Goal: Browse casually

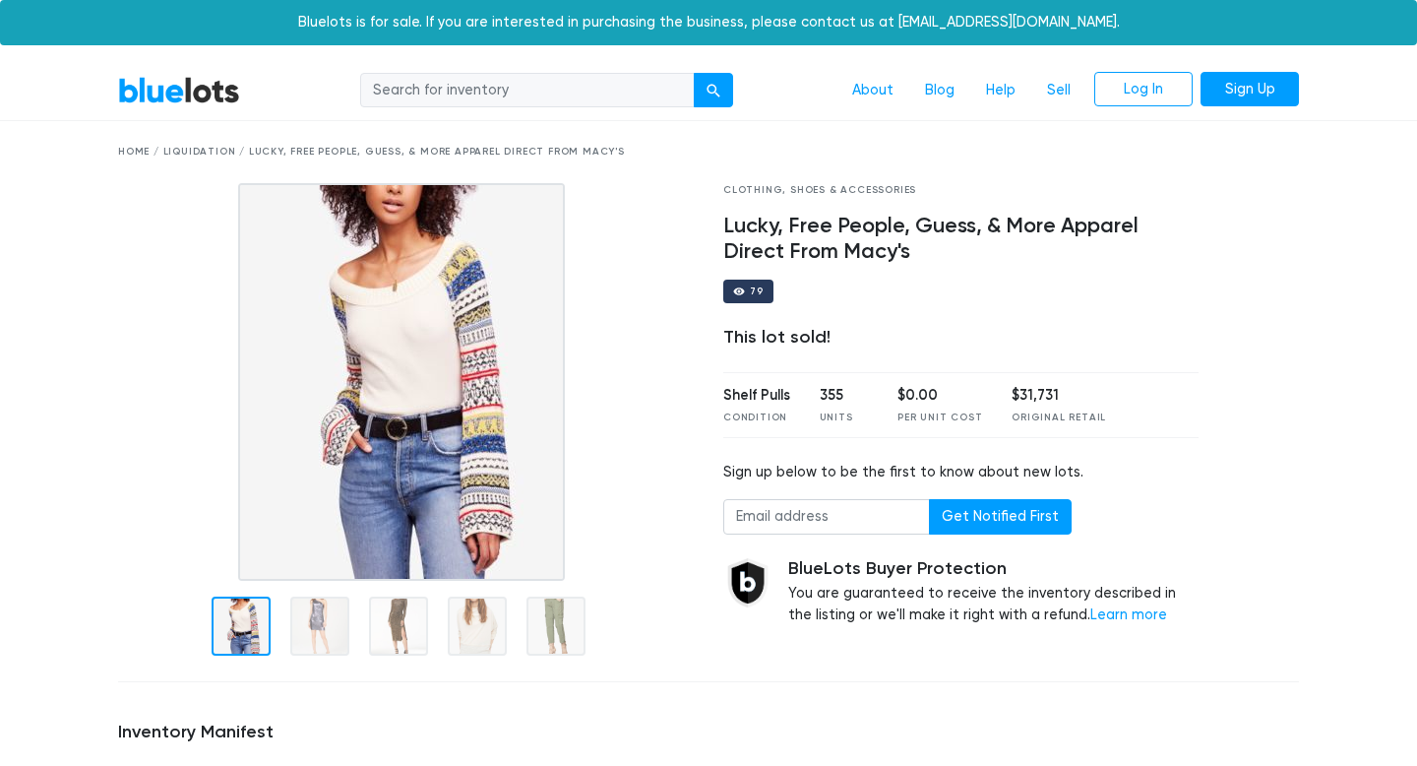
click at [209, 93] on link "BlueLots" at bounding box center [179, 90] width 122 height 29
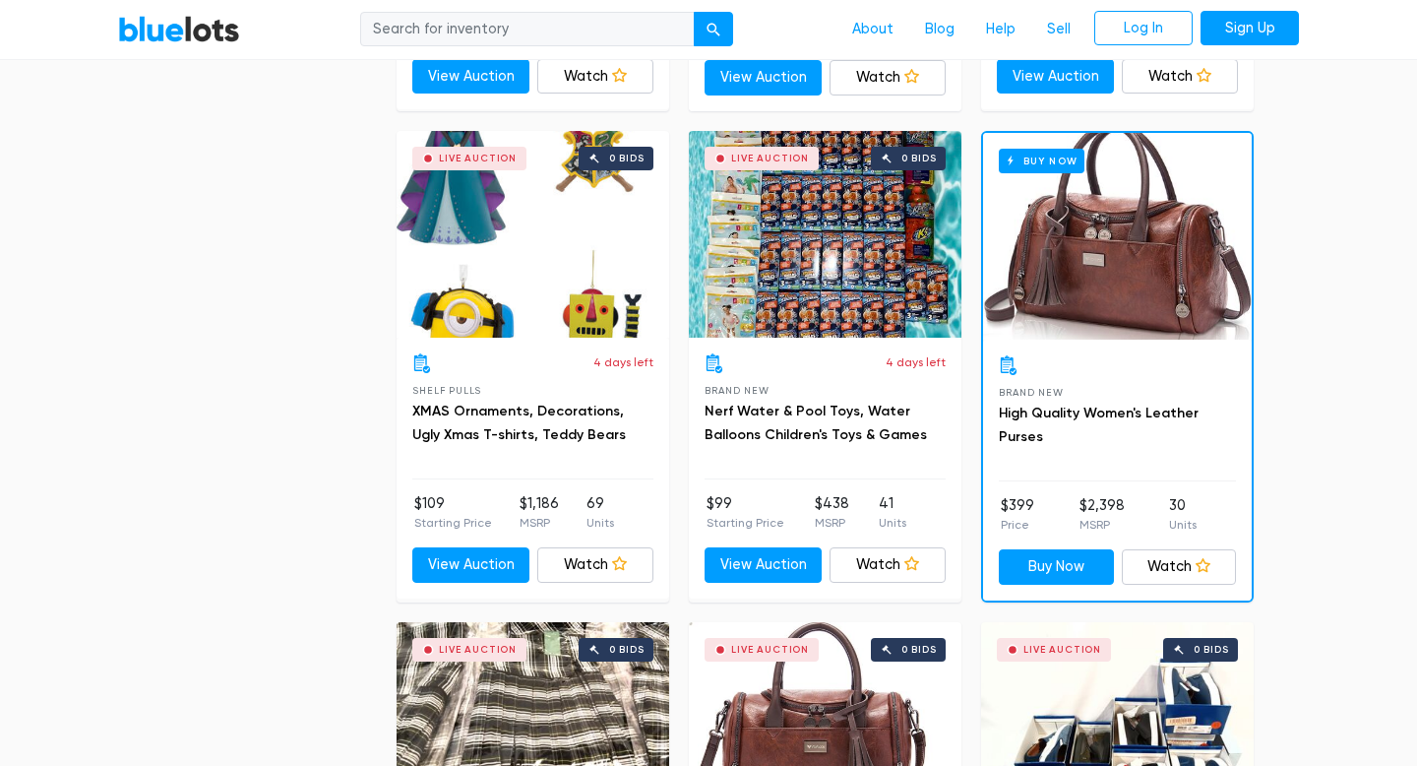
scroll to position [7862, 0]
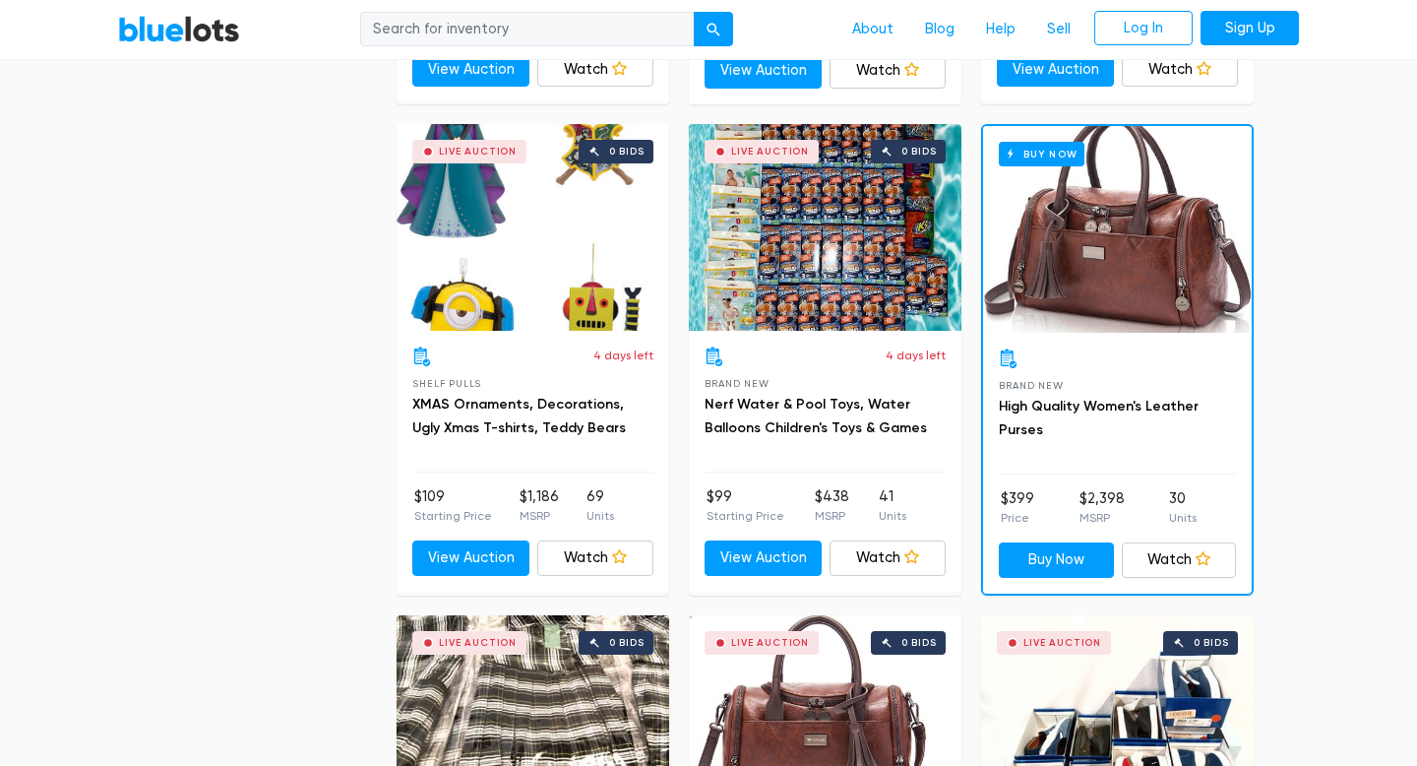
click at [593, 221] on div "Live Auction 0 bids" at bounding box center [533, 227] width 273 height 207
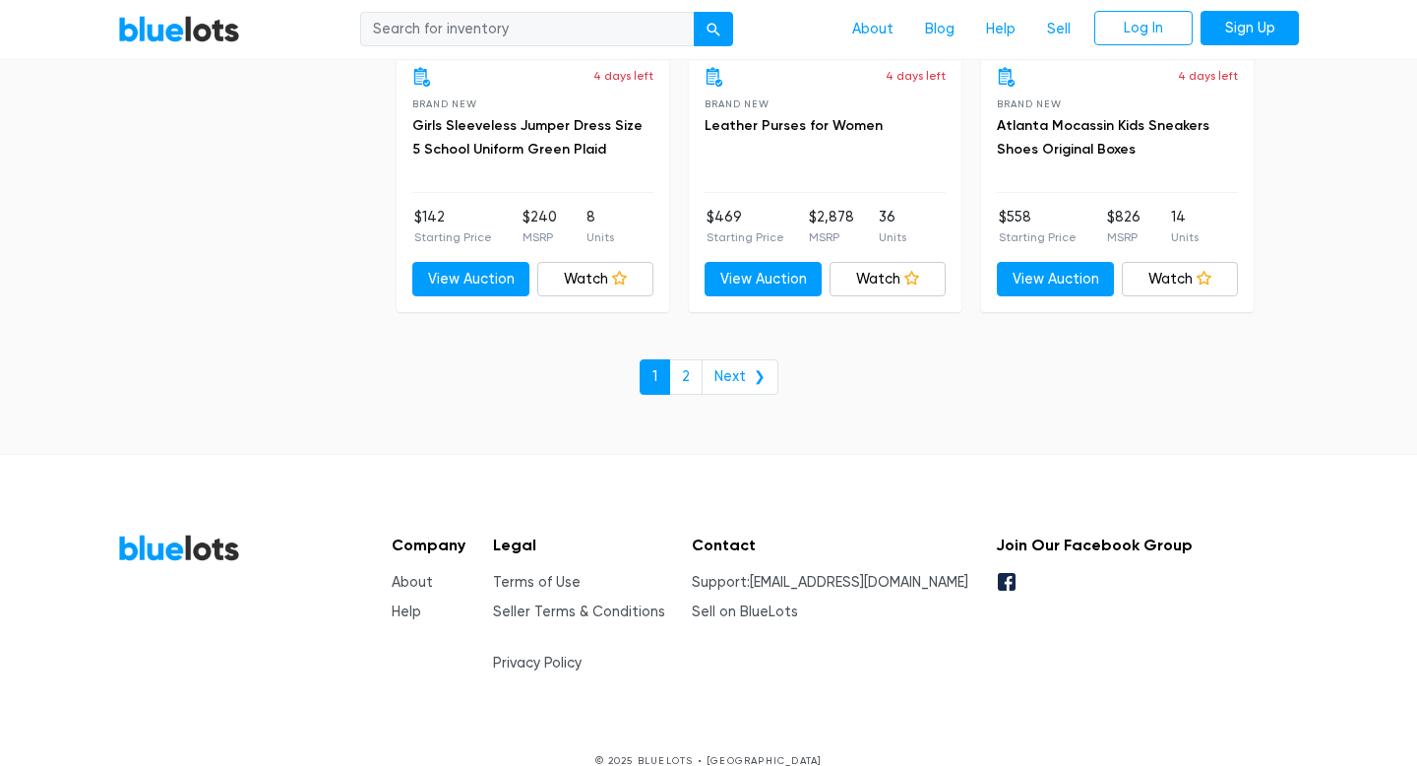
scroll to position [8636, 0]
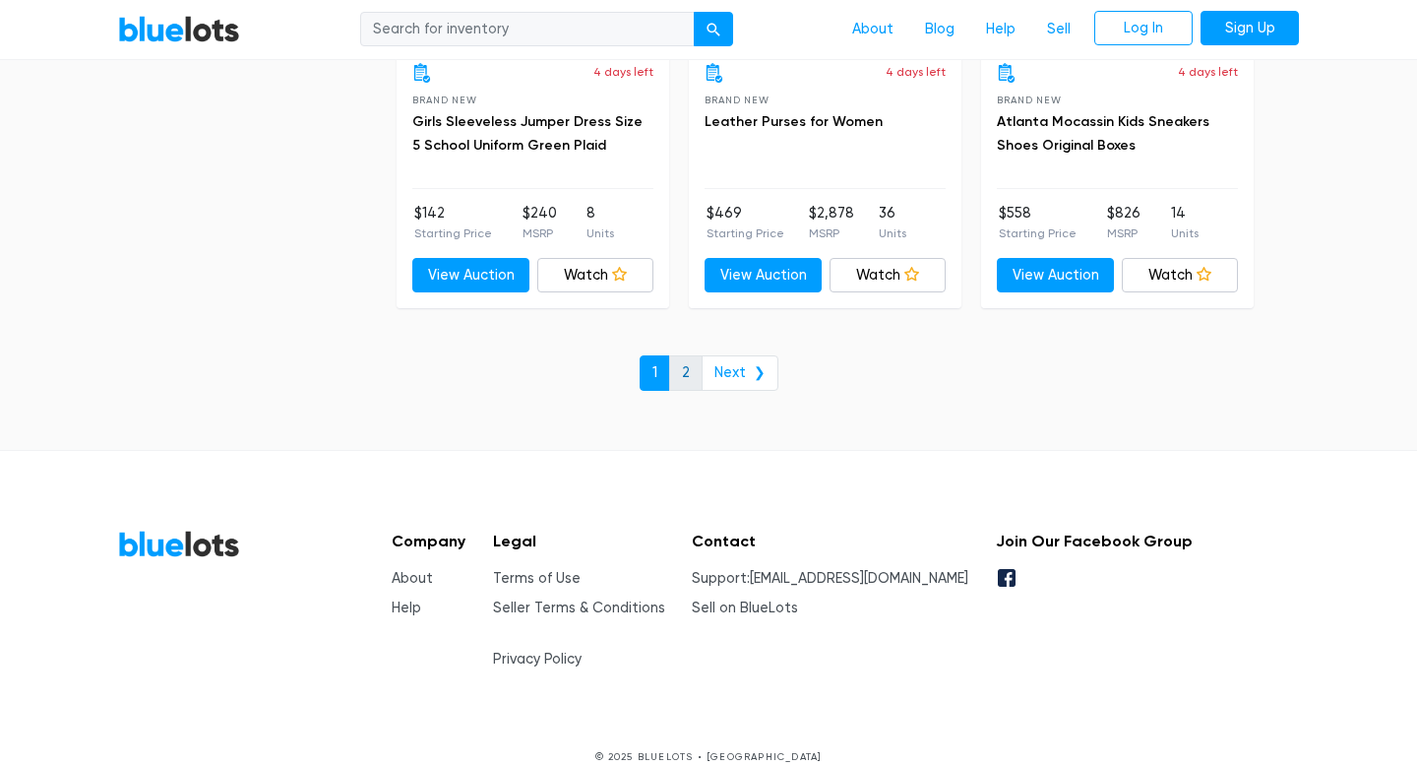
click at [683, 372] on link "2" at bounding box center [685, 372] width 33 height 35
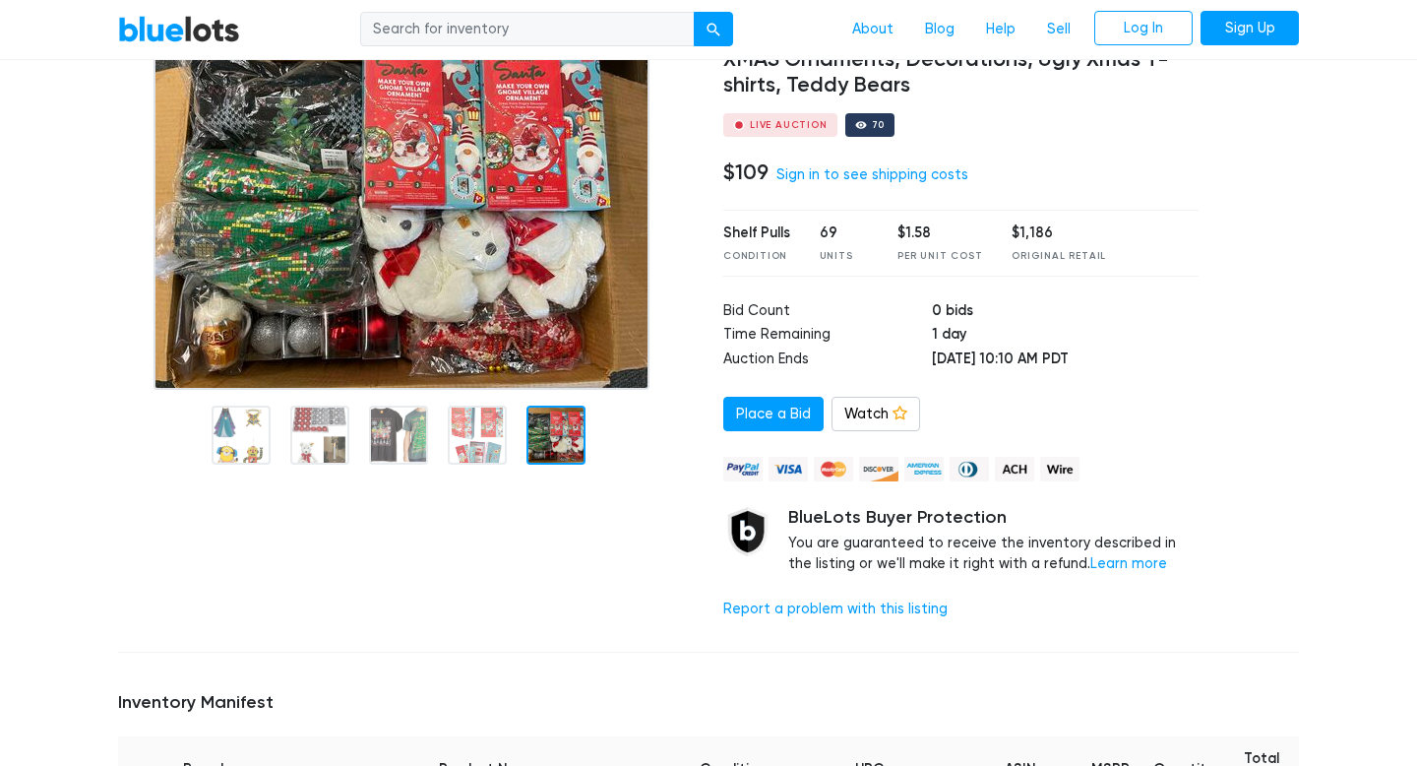
scroll to position [172, 0]
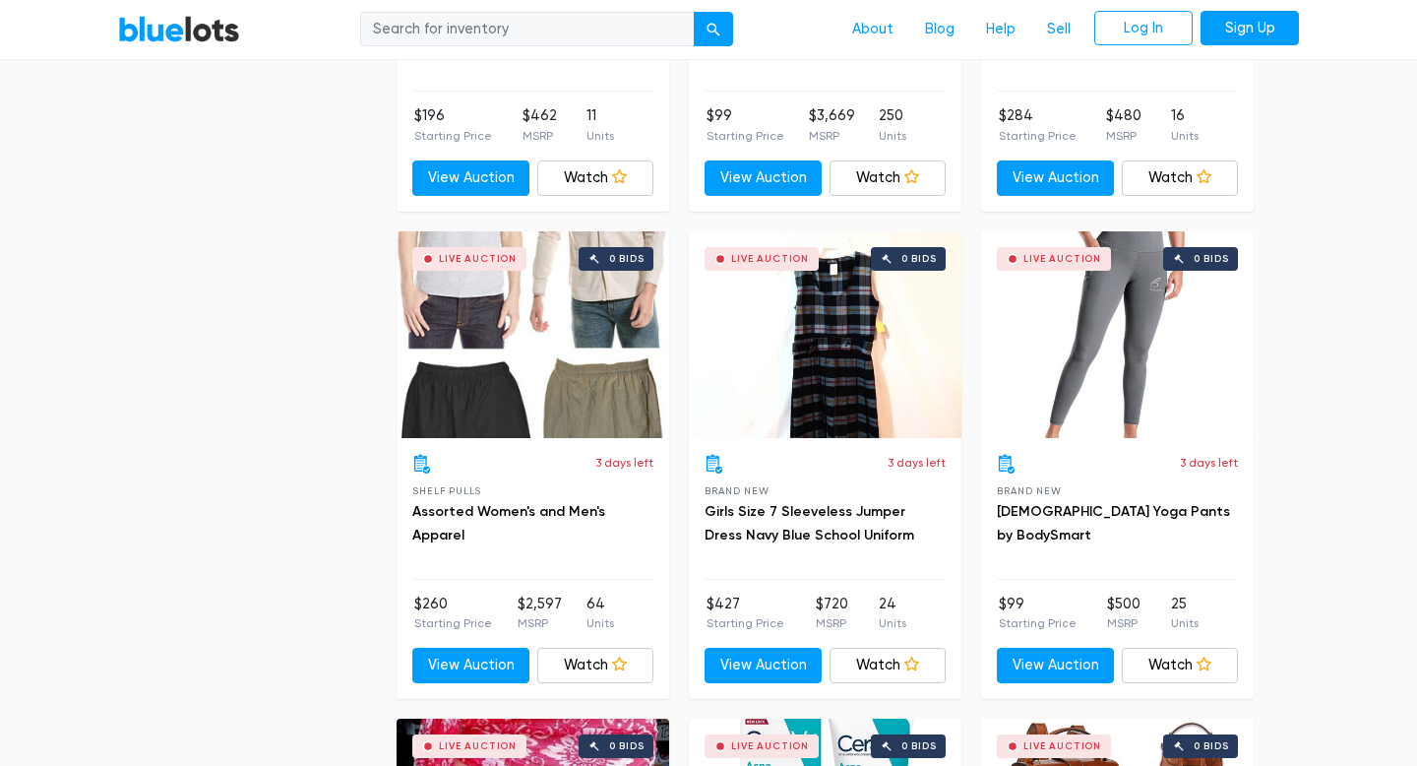
scroll to position [2411, 0]
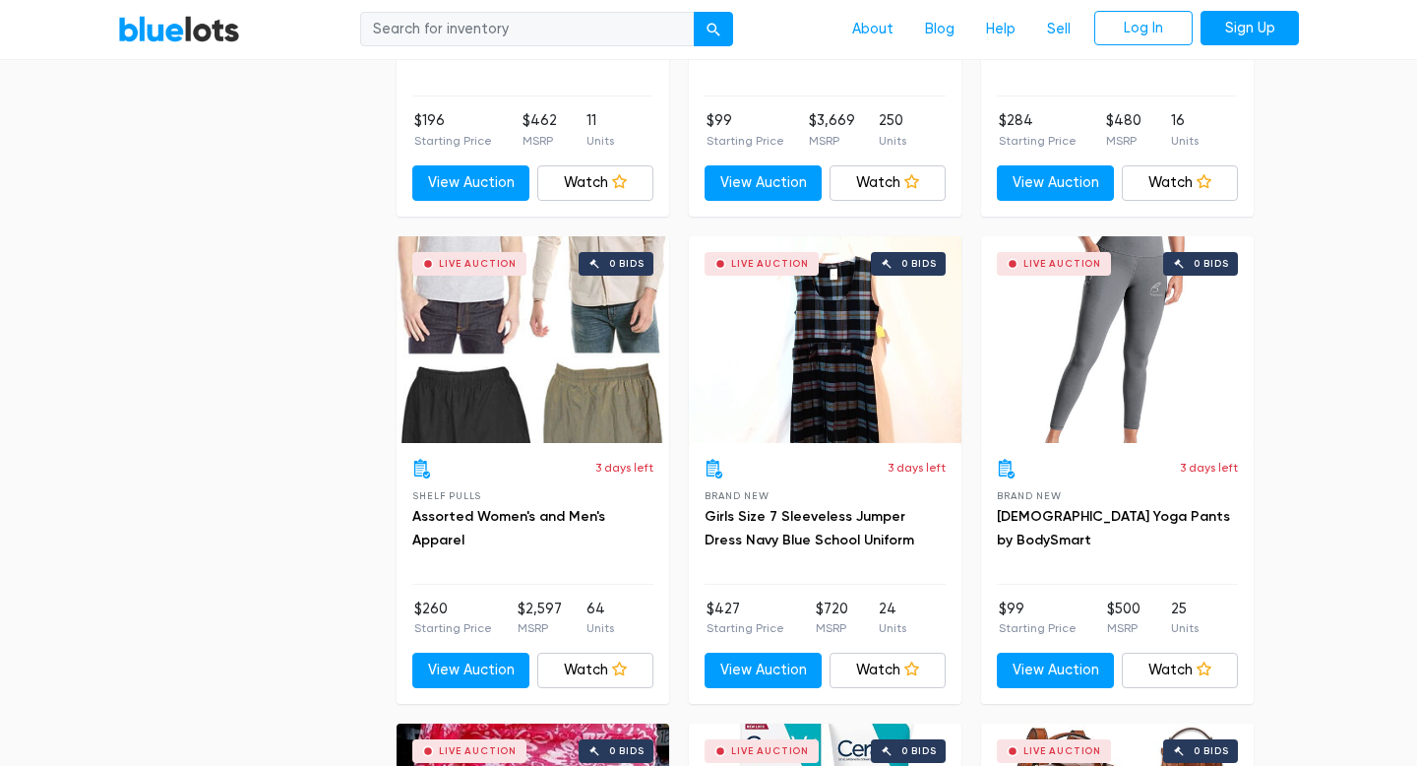
click at [1156, 295] on div "Live Auction 0 bids" at bounding box center [1117, 339] width 273 height 207
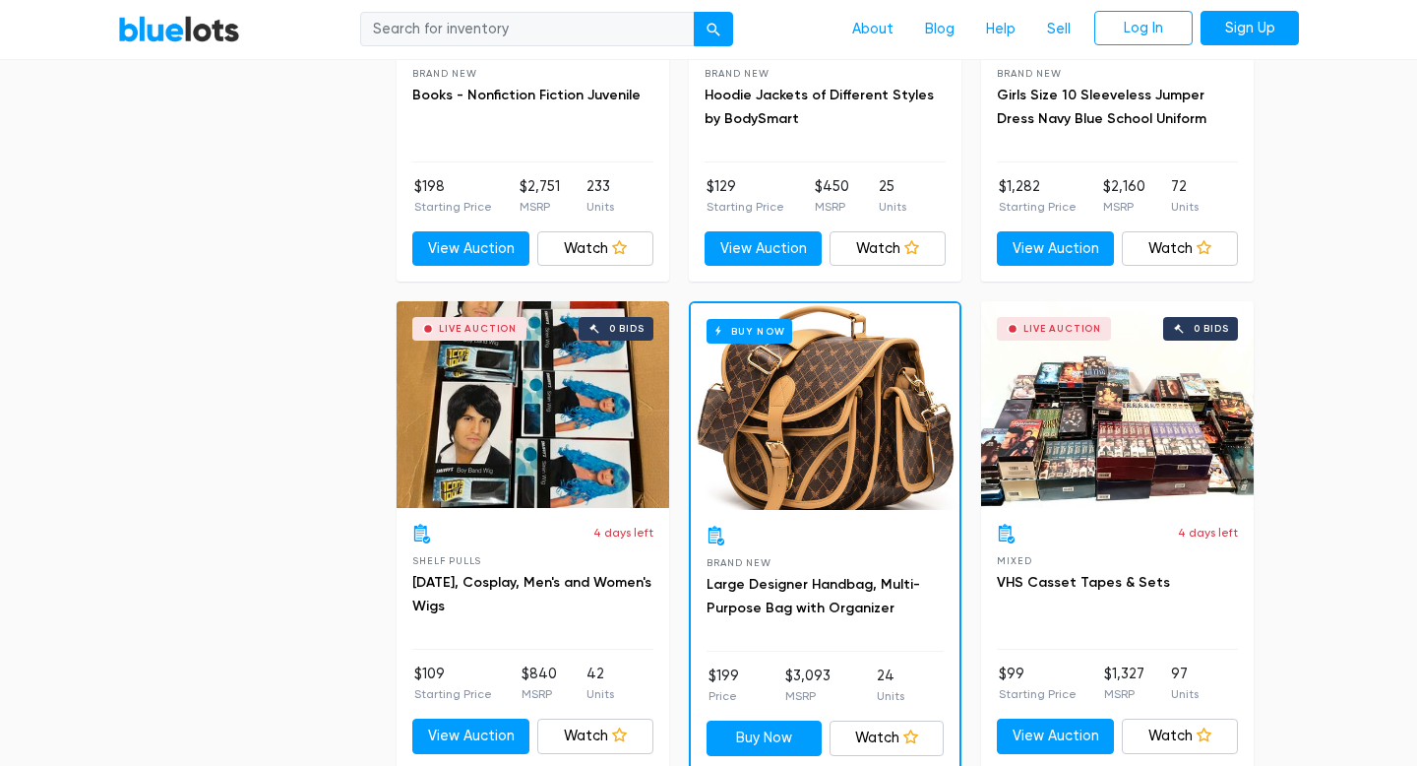
scroll to position [6048, 0]
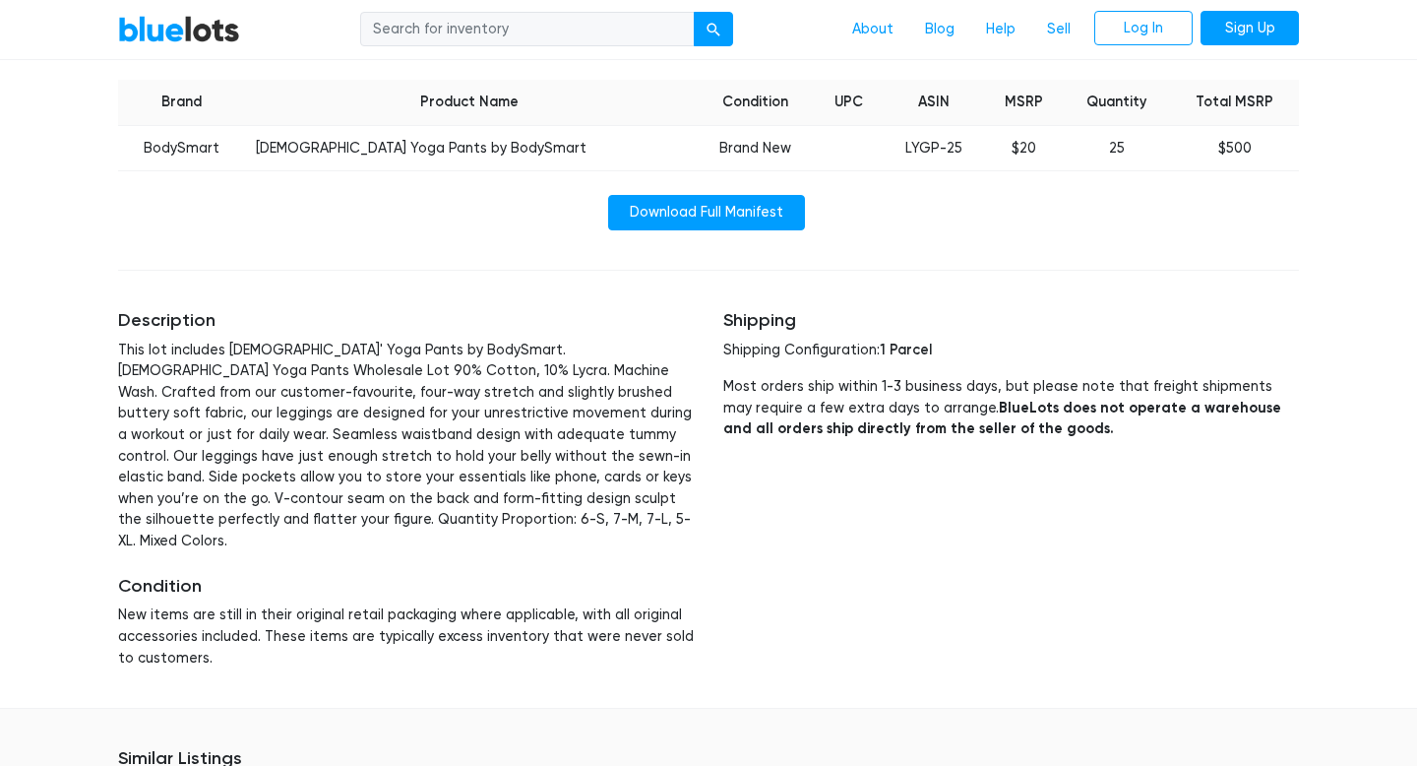
scroll to position [671, 0]
